Goal: Information Seeking & Learning: Understand process/instructions

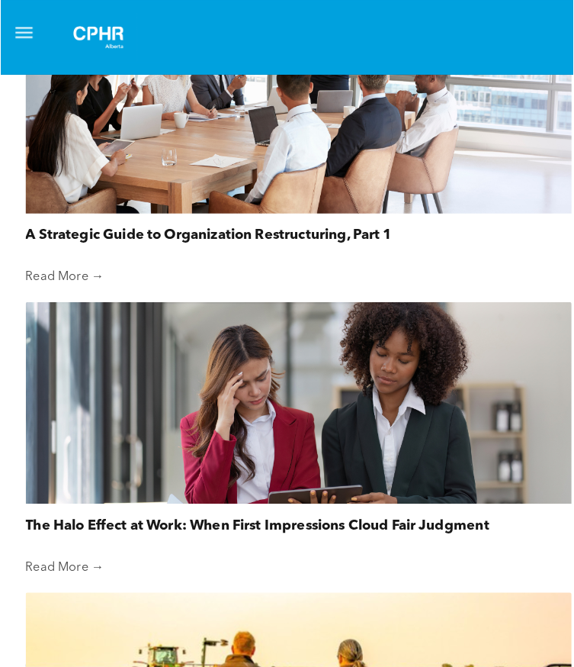
scroll to position [1221, 0]
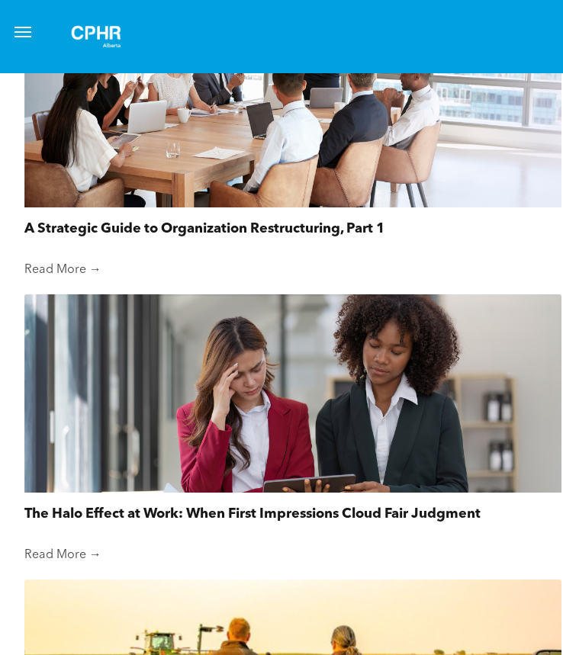
click at [37, 31] on button "menu" at bounding box center [23, 32] width 31 height 31
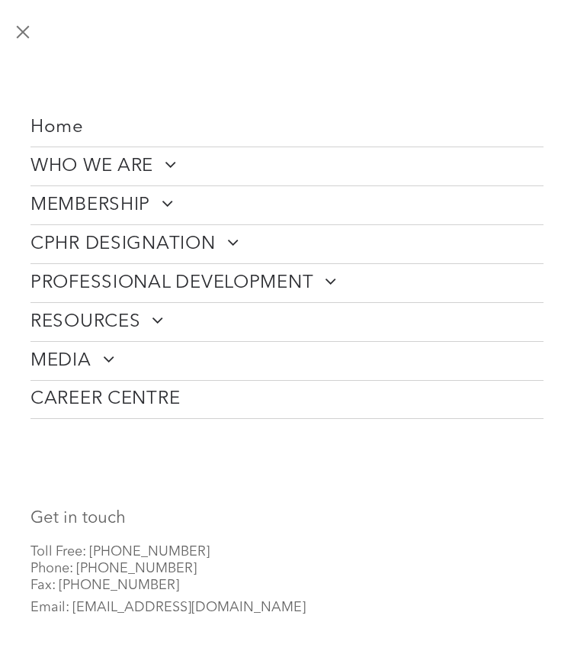
click at [166, 233] on span "CPHR DESIGNATION" at bounding box center [135, 244] width 208 height 23
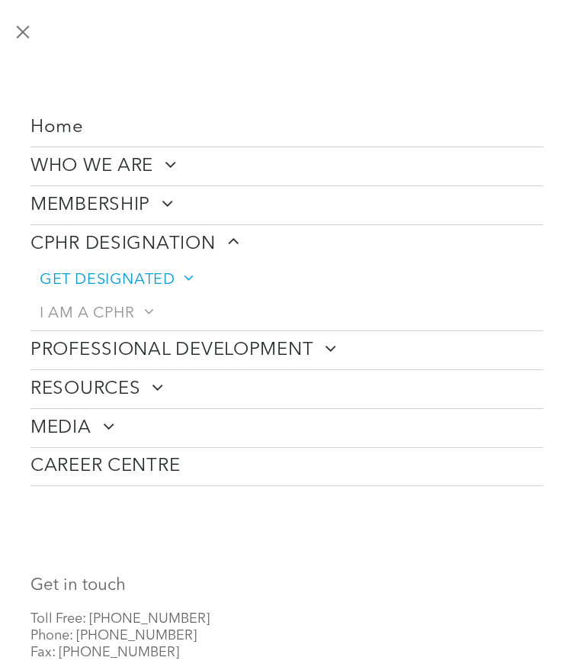
click at [156, 272] on span "GET DESIGNATED" at bounding box center [116, 280] width 153 height 18
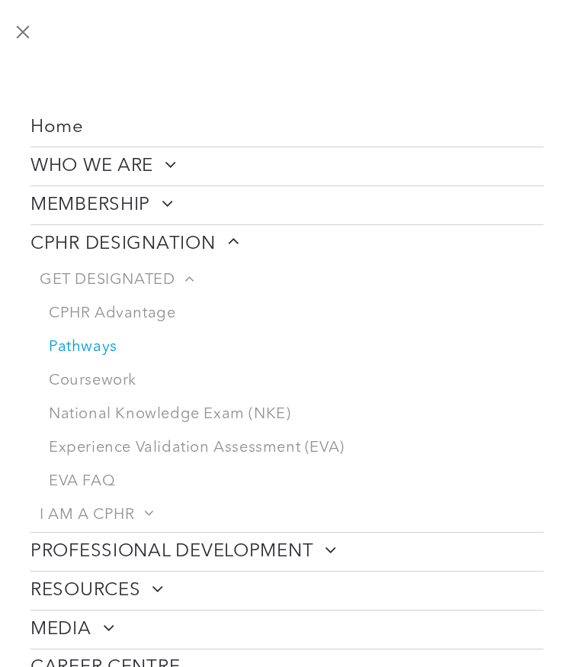
click at [105, 340] on link "Pathways" at bounding box center [292, 347] width 504 height 34
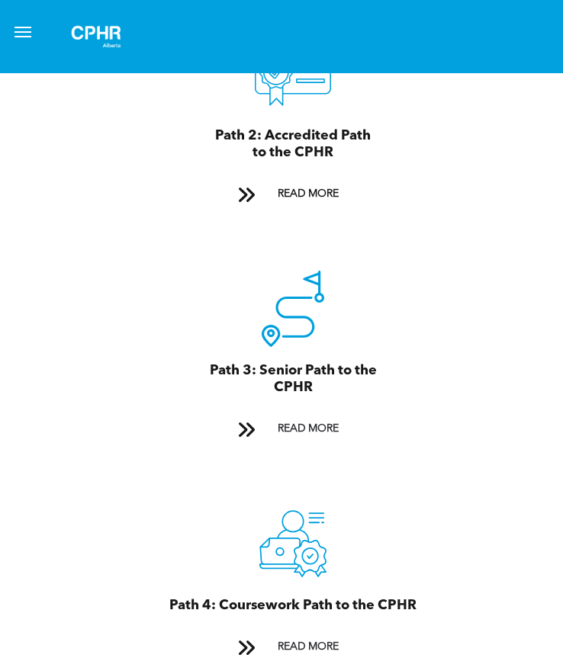
scroll to position [2136, 0]
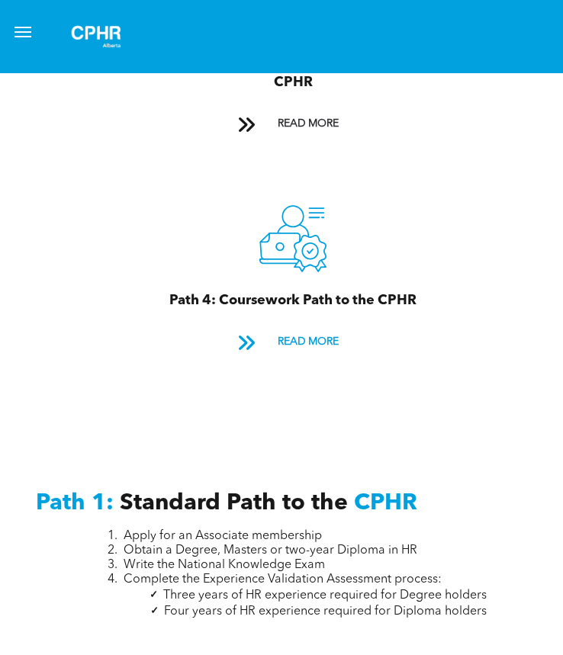
click at [285, 331] on span "READ MORE" at bounding box center [308, 342] width 72 height 28
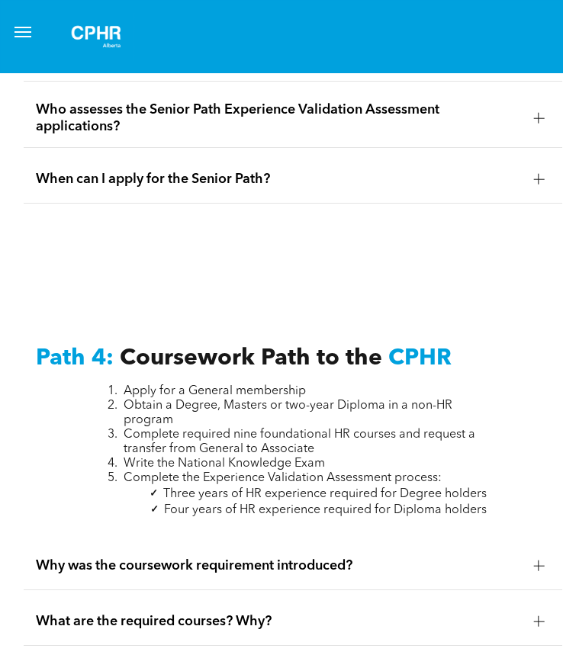
scroll to position [5448, 0]
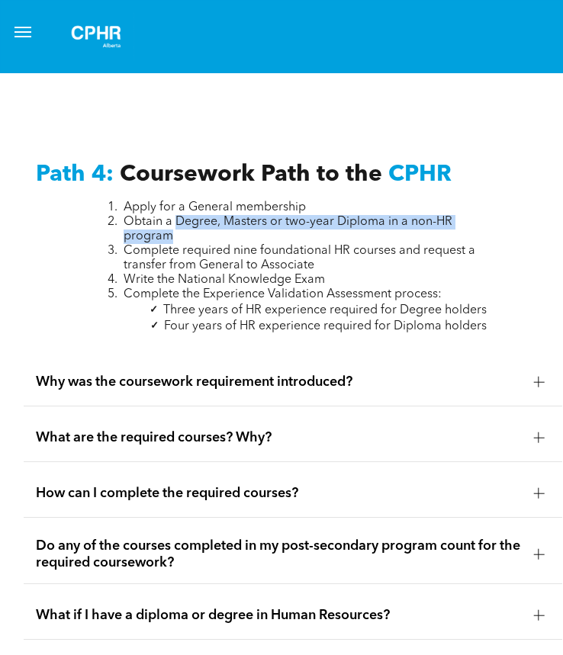
drag, startPoint x: 174, startPoint y: 193, endPoint x: 177, endPoint y: 210, distance: 17.1
click at [177, 215] on li "Obtain a Degree, Masters or two-year Diploma in a non-HR program" at bounding box center [305, 229] width 363 height 29
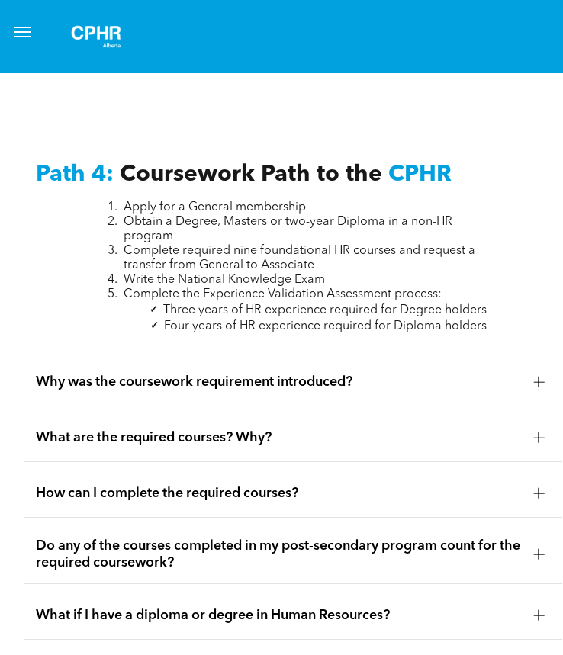
drag, startPoint x: 177, startPoint y: 210, endPoint x: 317, endPoint y: 79, distance: 191.6
click at [317, 102] on div "Path 4: Coursework Path to the CPHR Apply for a General membership Obtain a Deg…" at bounding box center [293, 496] width 586 height 788
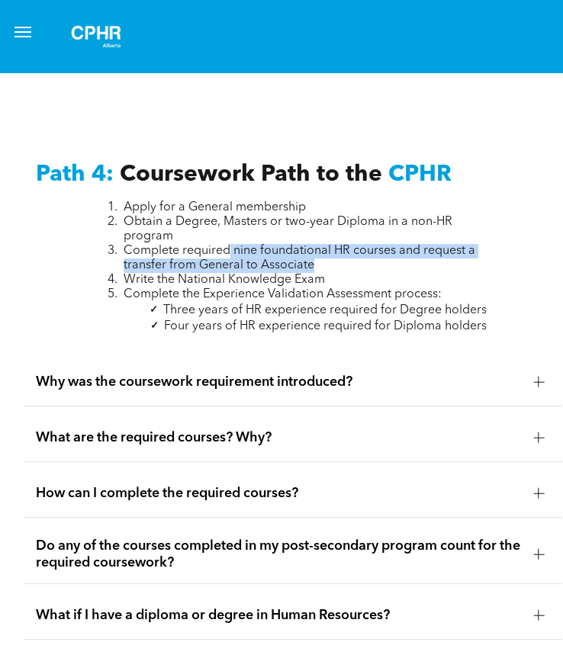
drag, startPoint x: 231, startPoint y: 220, endPoint x: 319, endPoint y: 236, distance: 89.3
click at [319, 244] on li "Complete required nine foundational HR courses and request a transfer from Gene…" at bounding box center [305, 258] width 363 height 29
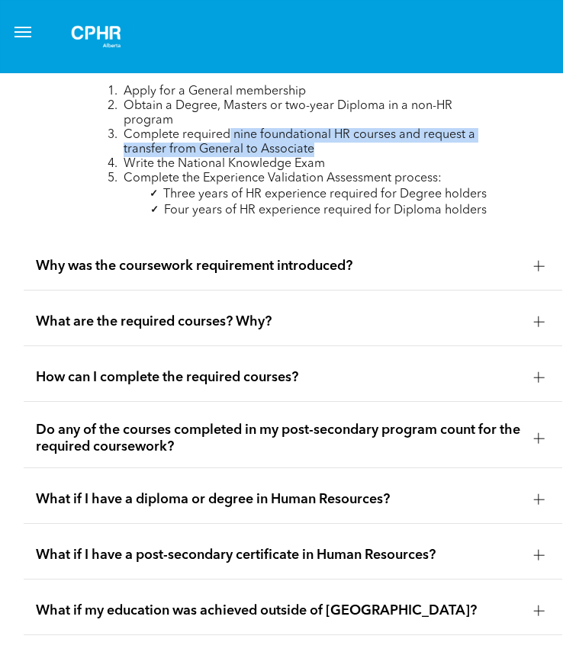
scroll to position [5601, 0]
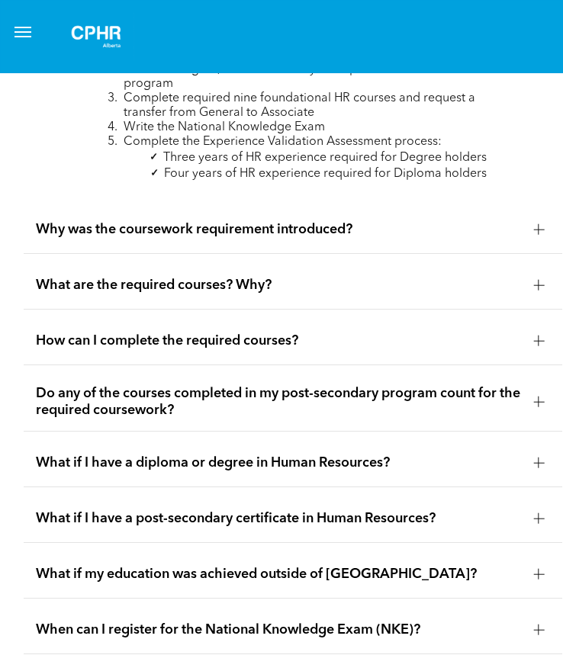
click at [213, 277] on span "What are the required courses? Why?" at bounding box center [279, 285] width 486 height 17
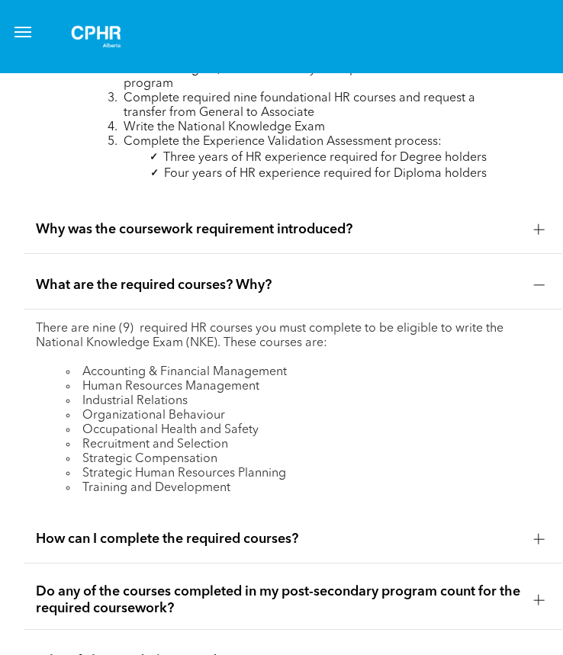
click at [256, 481] on li "Training and Development" at bounding box center [308, 488] width 484 height 14
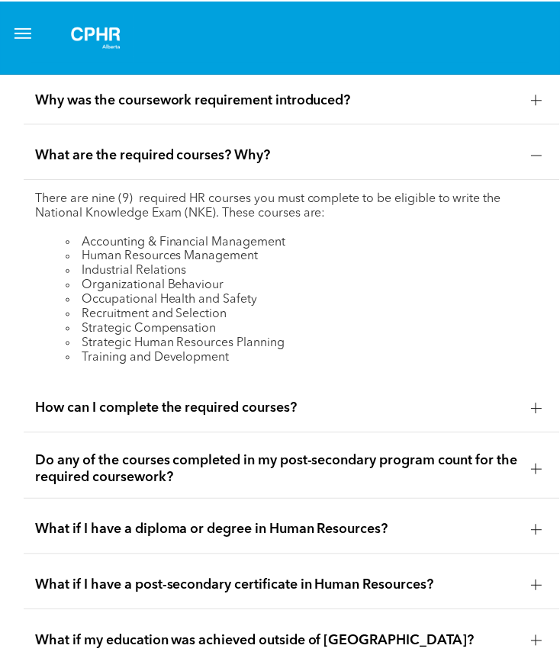
scroll to position [5753, 0]
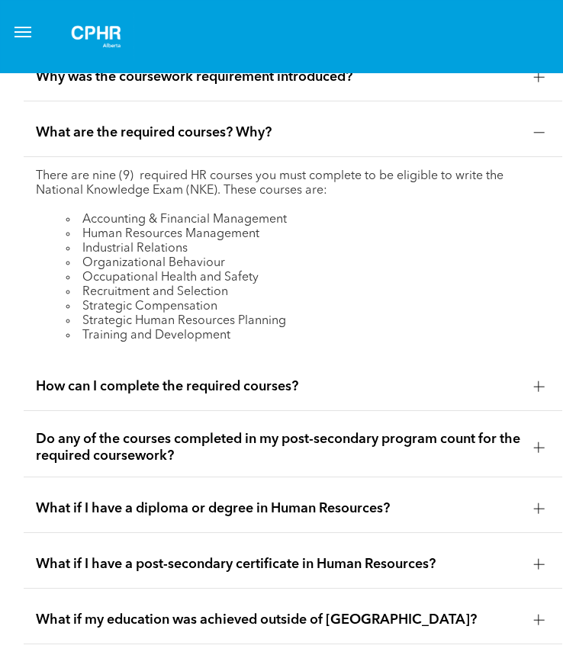
click at [256, 378] on span "How can I complete the required courses?" at bounding box center [279, 386] width 486 height 17
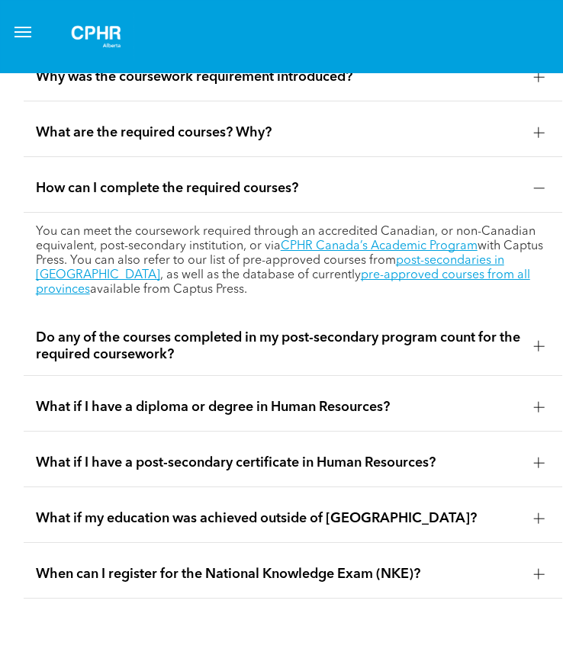
click at [181, 606] on div "Path 4: Coursework Path to the CPHR Apply for a General membership Obtain a Deg…" at bounding box center [293, 239] width 586 height 885
